Goal: Task Accomplishment & Management: Manage account settings

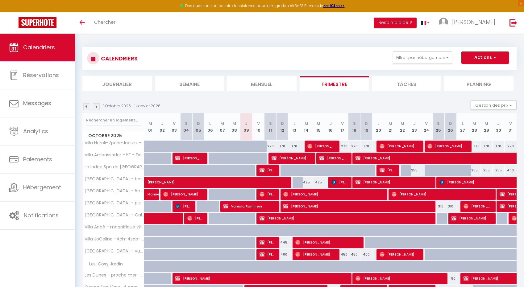
click at [439, 65] on div "CALENDRIERS Filtrer par hébergement Tous Villa Ambassador - 5* - De 4 à 20 pers…" at bounding box center [299, 58] width 434 height 23
click at [434, 58] on button "Filtrer par hébergement" at bounding box center [421, 57] width 59 height 12
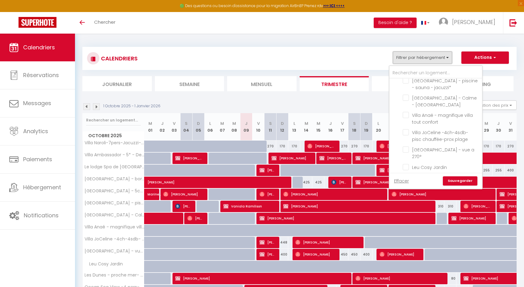
scroll to position [155, 0]
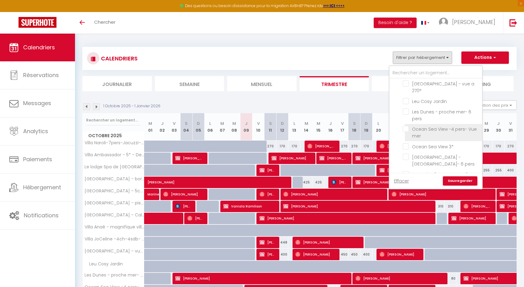
click at [407, 126] on input "Ocean Sea View -4 pers- Vue mer" at bounding box center [440, 129] width 77 height 6
checkbox input "true"
checkbox input "false"
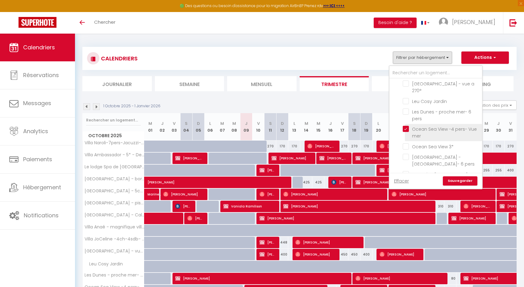
checkbox input "false"
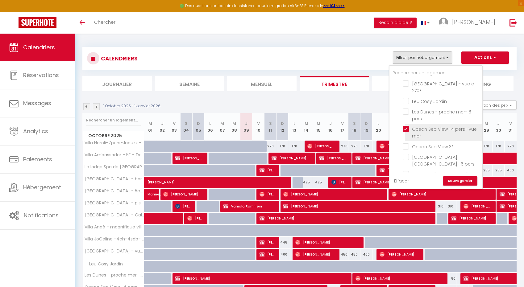
checkbox input "false"
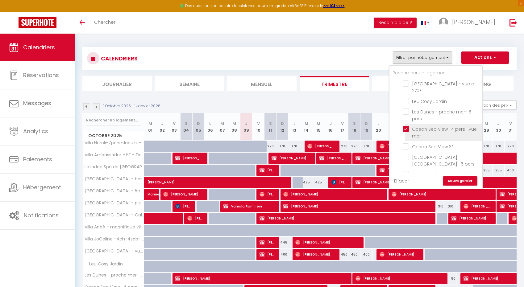
checkbox input "false"
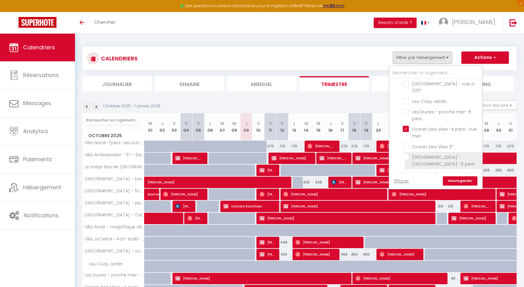
click at [407, 143] on input "Ocean Sea View 3*" at bounding box center [440, 146] width 77 height 6
checkbox input "true"
checkbox input "false"
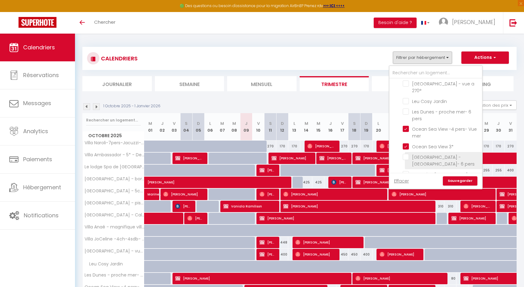
checkbox input "false"
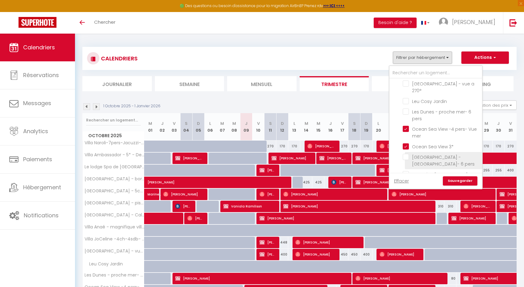
checkbox input "false"
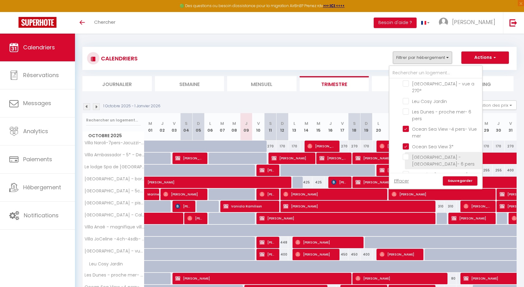
checkbox input "false"
click at [459, 181] on link "Sauvegarder" at bounding box center [459, 180] width 35 height 9
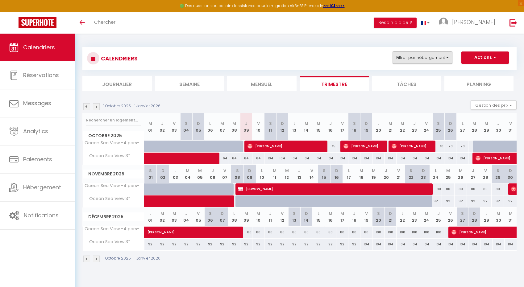
click at [408, 60] on button "Filtrer par hébergement" at bounding box center [421, 57] width 59 height 12
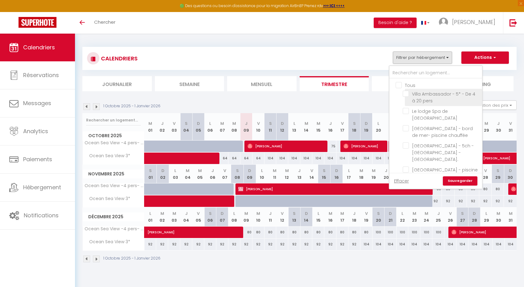
click at [408, 96] on input "Villa Ambassador - 5* - De 4 à 20 pers" at bounding box center [440, 94] width 77 height 6
checkbox input "true"
checkbox input "false"
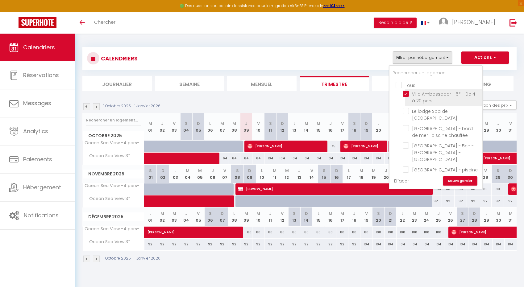
checkbox input "false"
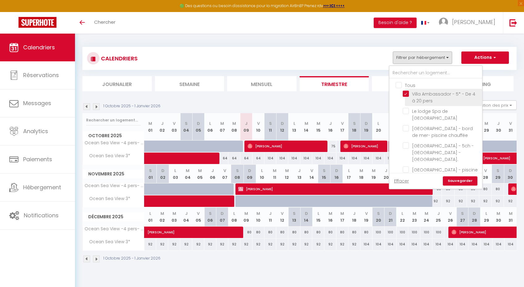
checkbox input "false"
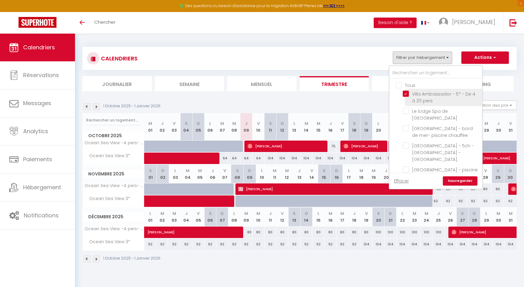
checkbox input "false"
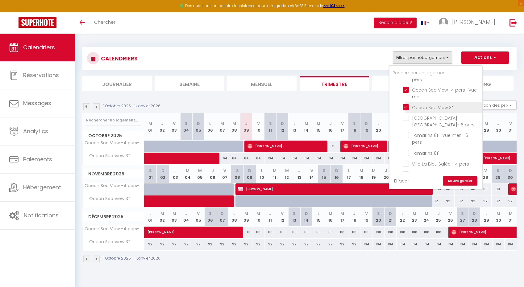
click at [405, 104] on input "Ocean Sea View 3*" at bounding box center [440, 107] width 77 height 6
checkbox input "false"
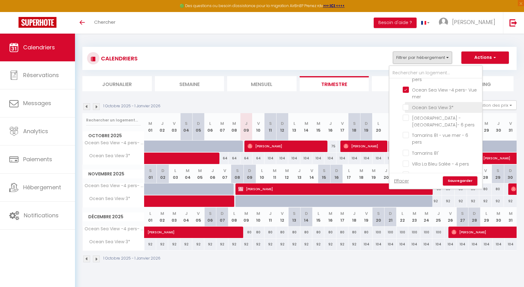
checkbox input "false"
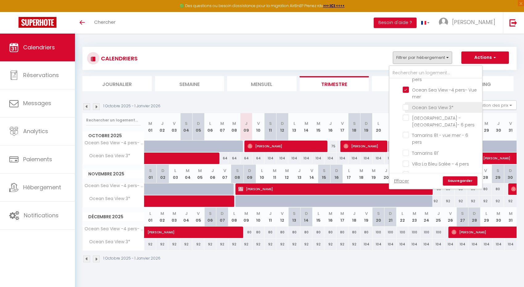
checkbox input "false"
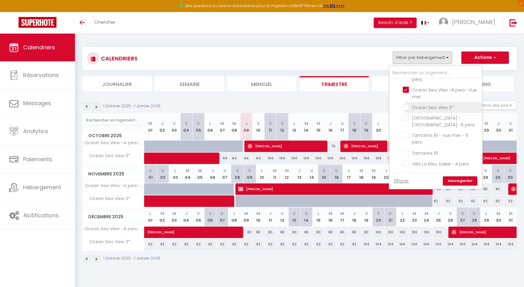
checkbox input "false"
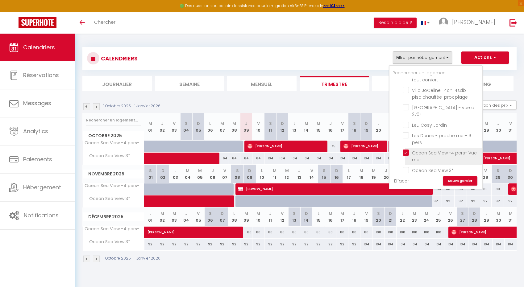
click at [407, 150] on input "Ocean Sea View -4 pers- Vue mer" at bounding box center [440, 153] width 77 height 6
checkbox input "false"
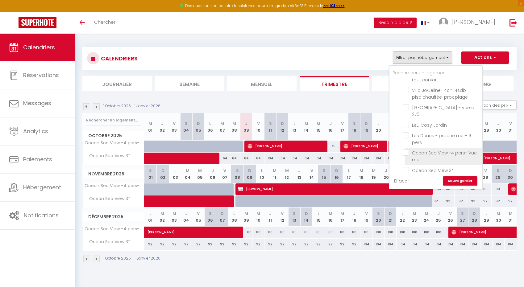
checkbox input "false"
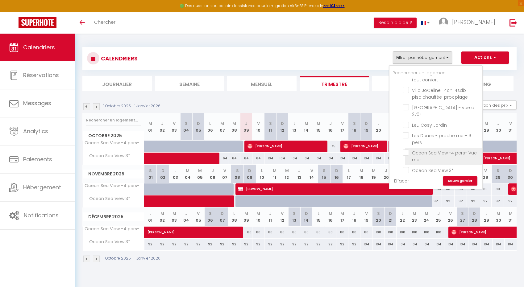
checkbox input "false"
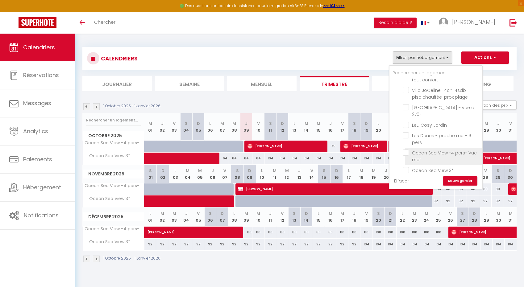
checkbox input "false"
click at [458, 181] on link "Sauvegarder" at bounding box center [459, 180] width 35 height 9
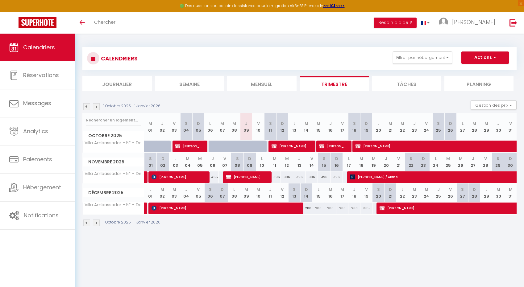
click at [96, 221] on img at bounding box center [96, 223] width 7 height 7
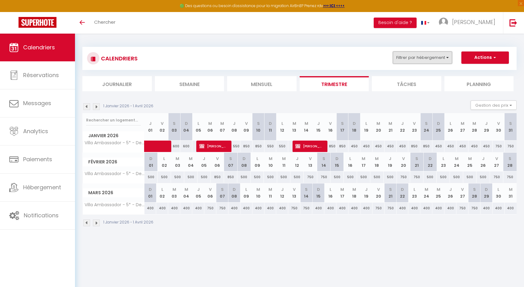
click at [408, 58] on button "Filtrer par hébergement" at bounding box center [421, 57] width 59 height 12
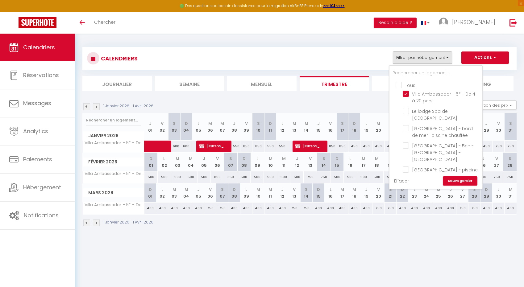
click at [489, 71] on div "CALENDRIERS Filtrer par hébergement Tous Villa Ambassador - 5* - De 4 à 20 pers…" at bounding box center [299, 69] width 434 height 44
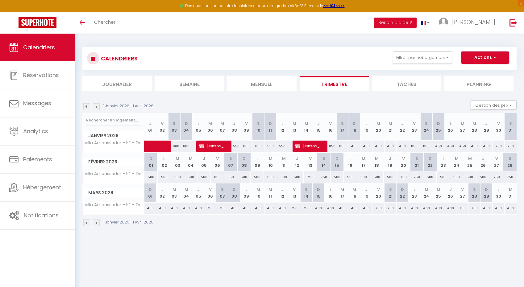
click at [470, 58] on button "Actions" at bounding box center [484, 57] width 47 height 12
click at [422, 76] on div "CALENDRIERS Filtrer par hébergement Tous Villa Ambassador - 5* - De 4 à 20 pers…" at bounding box center [299, 69] width 434 height 44
click at [483, 109] on button "Gestion des prix" at bounding box center [493, 105] width 46 height 9
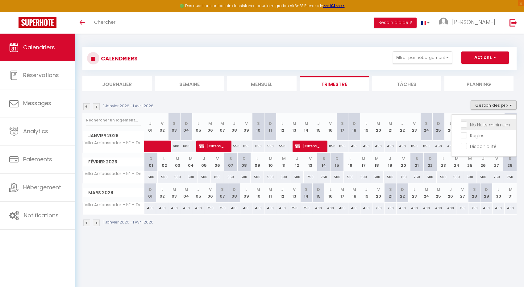
click at [466, 127] on label "Nb Nuits minimum" at bounding box center [487, 124] width 43 height 7
click at [464, 127] on input "Nb Nuits minimum" at bounding box center [487, 124] width 55 height 6
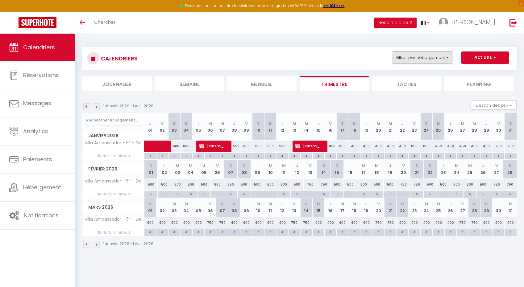
click at [413, 57] on button "Filtrer par hébergement" at bounding box center [421, 57] width 59 height 12
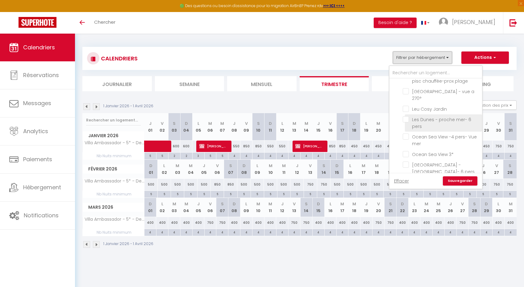
scroll to position [152, 0]
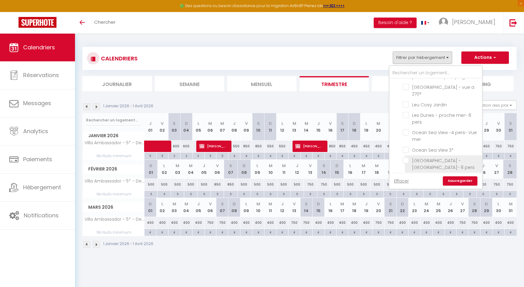
click at [409, 157] on input "[GEOGRAPHIC_DATA] -[GEOGRAPHIC_DATA]- 6 pers" at bounding box center [440, 160] width 77 height 6
checkbox input "true"
checkbox input "false"
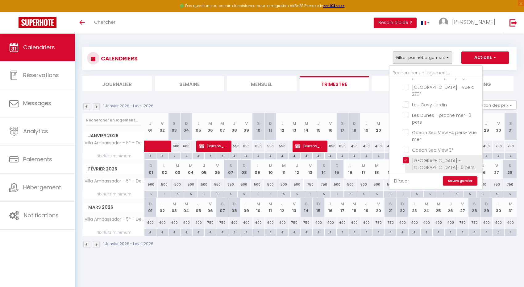
checkbox input "false"
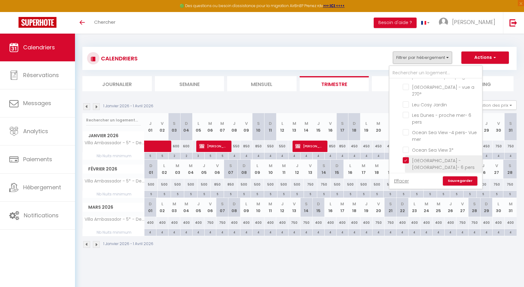
checkbox input "false"
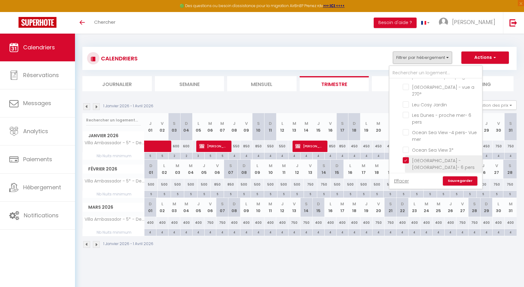
checkbox input "false"
click at [454, 181] on link "Sauvegarder" at bounding box center [459, 180] width 35 height 9
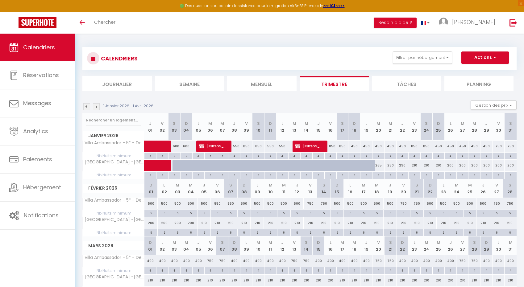
click at [89, 108] on img at bounding box center [86, 106] width 7 height 7
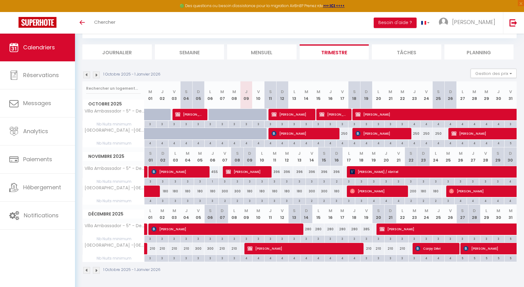
scroll to position [34, 0]
